Goal: Task Accomplishment & Management: Use online tool/utility

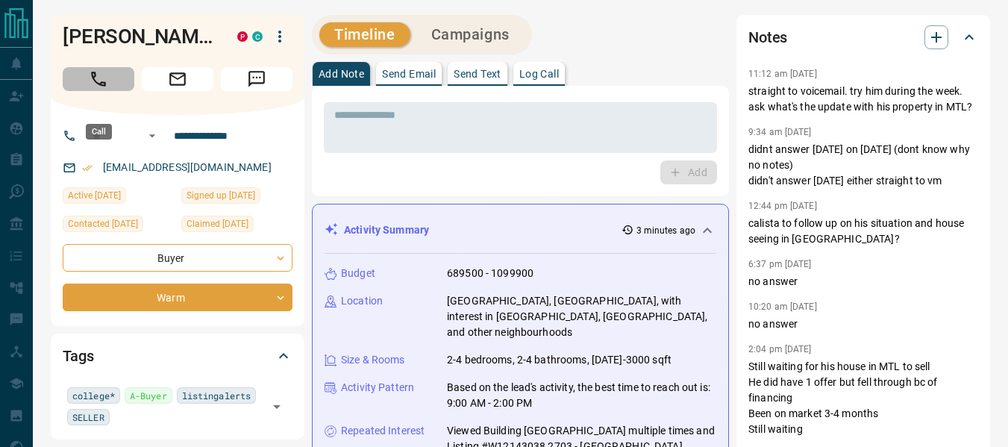
click at [106, 89] on icon "Call" at bounding box center [98, 78] width 19 height 19
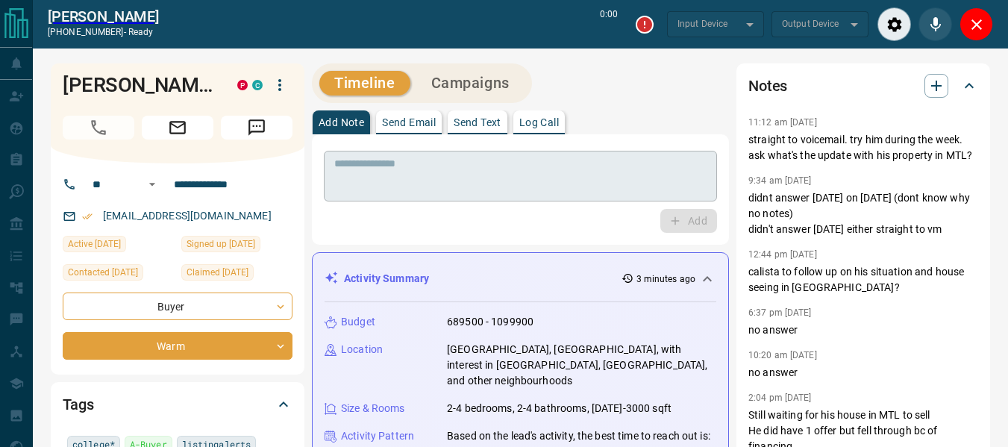
type input "*******"
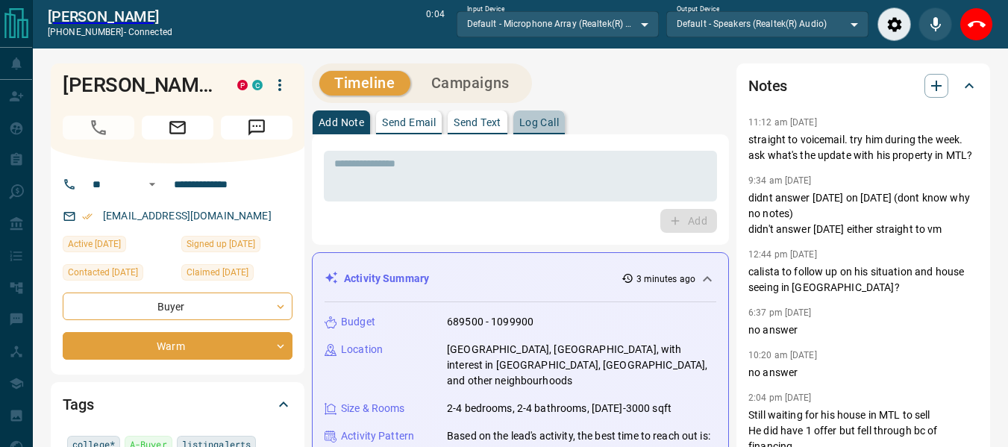
click at [543, 115] on button "Log Call" at bounding box center [540, 122] width 52 height 24
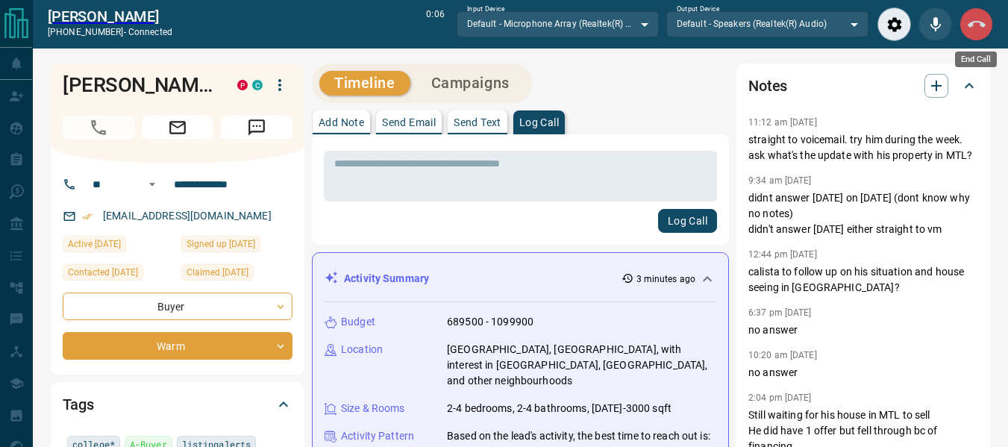
click at [973, 35] on button "End Call" at bounding box center [977, 24] width 34 height 34
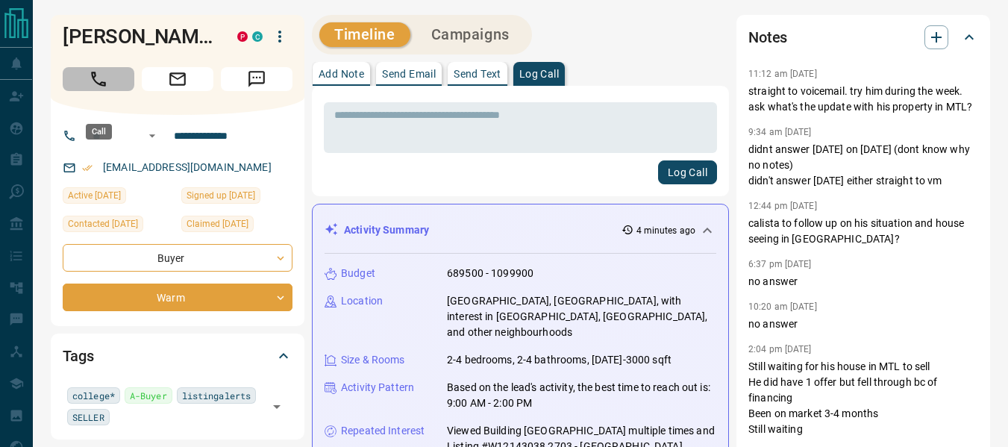
click at [99, 89] on icon "Call" at bounding box center [98, 78] width 19 height 19
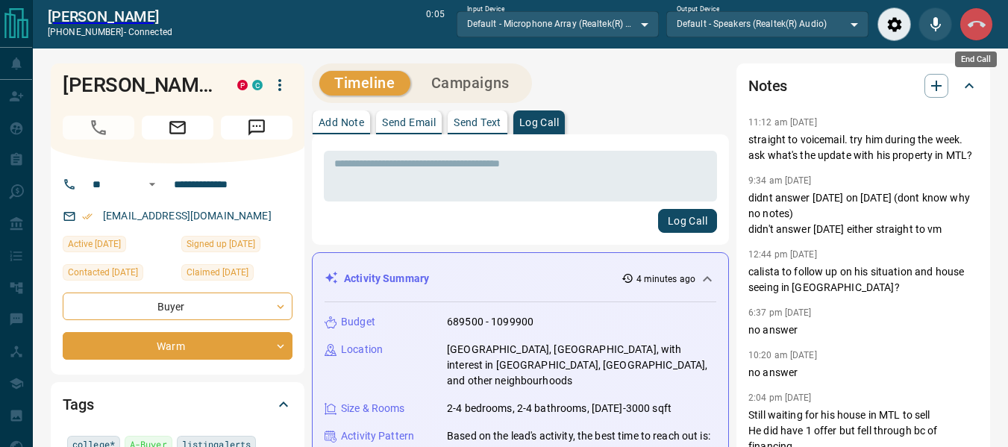
click at [970, 17] on icon "End Call" at bounding box center [977, 25] width 18 height 18
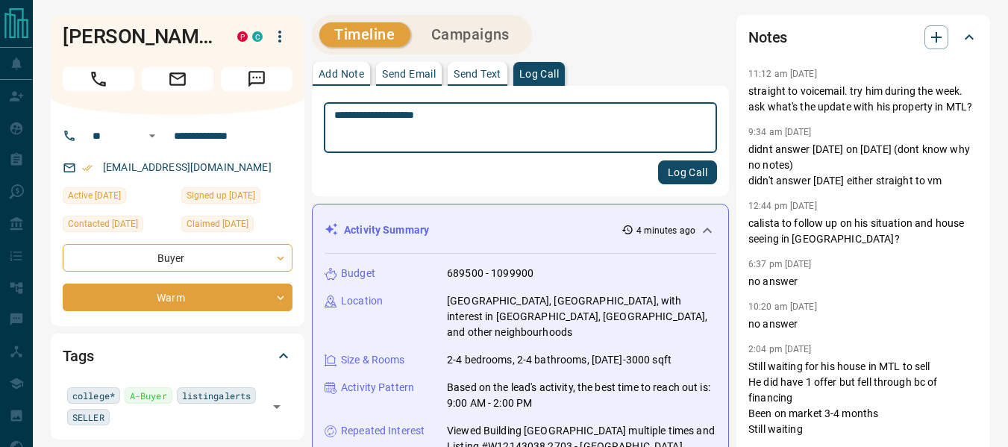
type textarea "**********"
click at [699, 169] on button "Log Call" at bounding box center [687, 172] width 59 height 24
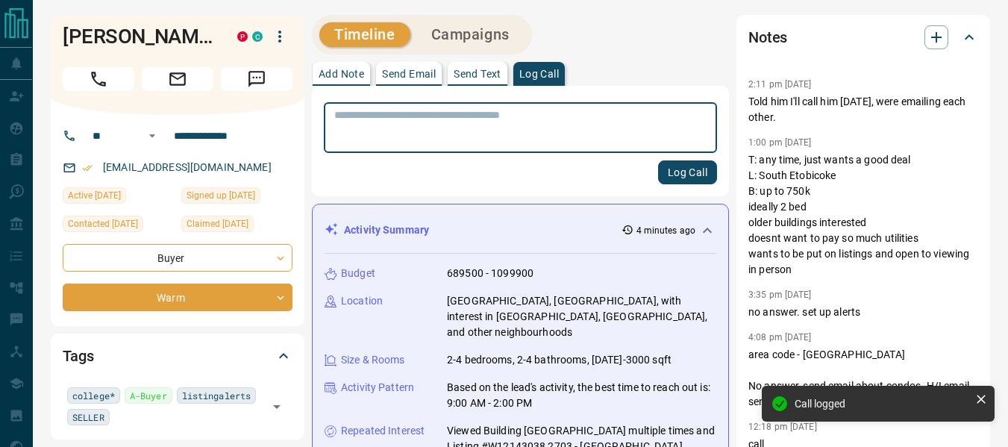
scroll to position [355, 0]
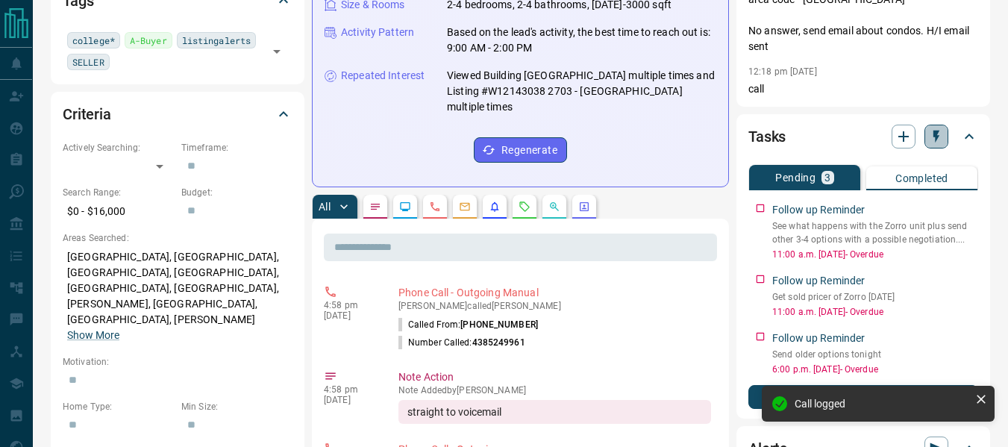
click at [931, 134] on icon "button" at bounding box center [936, 136] width 15 height 15
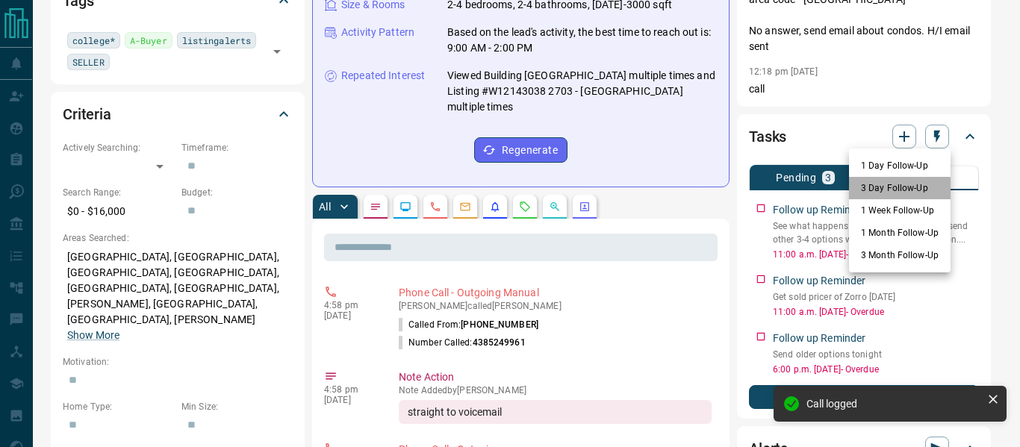
click at [877, 193] on li "3 Day Follow-Up" at bounding box center [900, 188] width 102 height 22
